Goal: Task Accomplishment & Management: Manage account settings

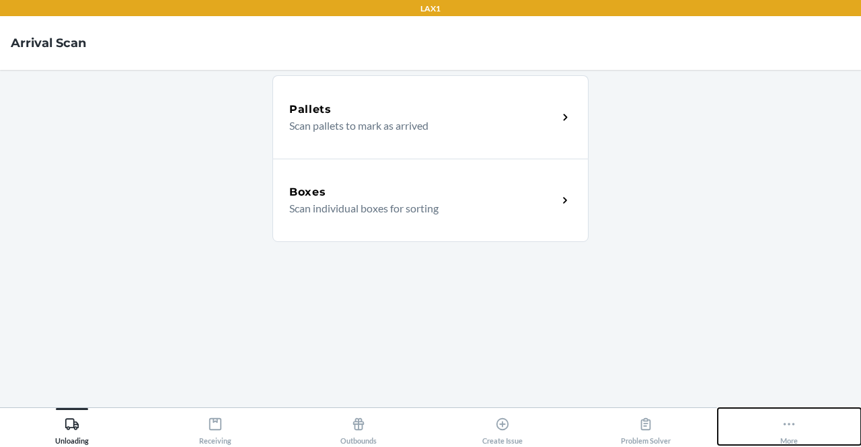
click at [835, 426] on button "More" at bounding box center [789, 426] width 143 height 37
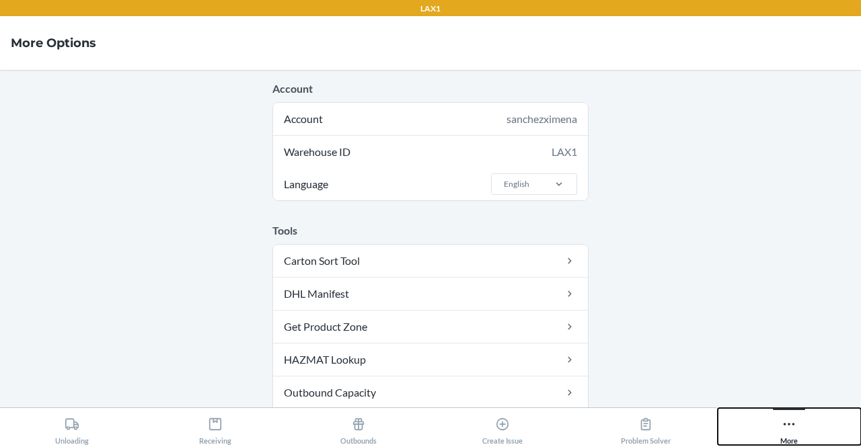
click at [806, 424] on button "More" at bounding box center [789, 426] width 143 height 37
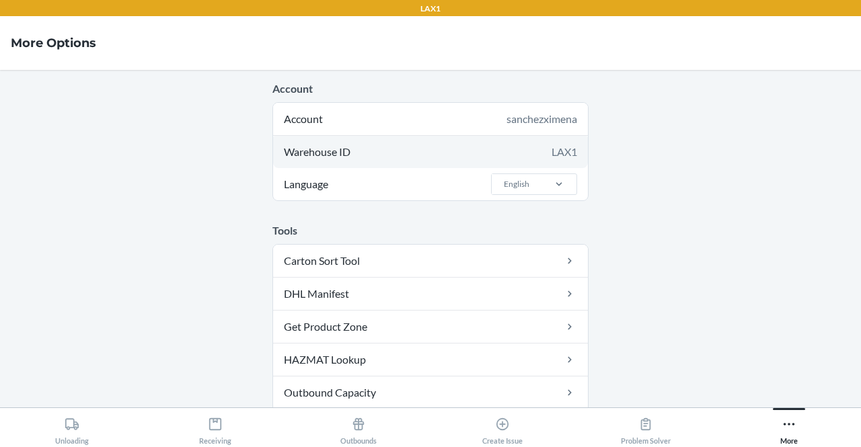
click at [538, 147] on div "Warehouse ID LAX1" at bounding box center [430, 152] width 315 height 32
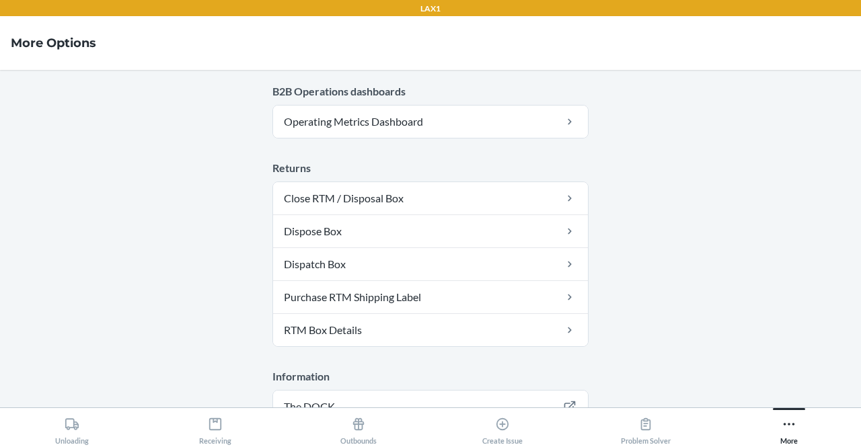
scroll to position [838, 0]
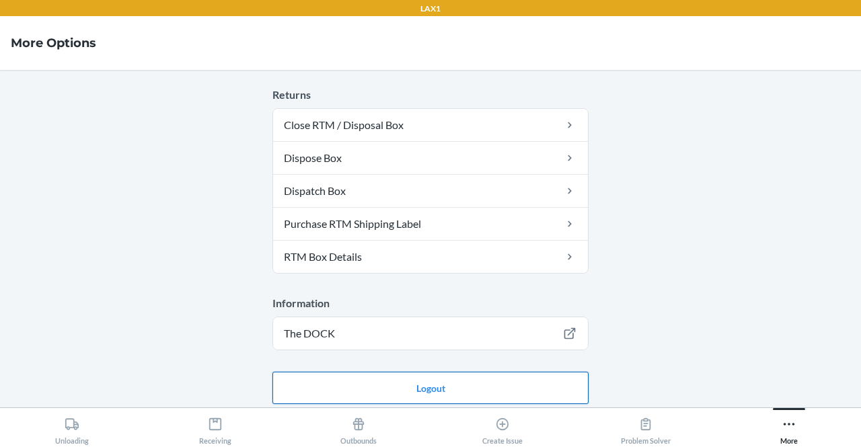
click at [459, 379] on button "Logout" at bounding box center [430, 388] width 316 height 32
